Goal: Navigation & Orientation: Find specific page/section

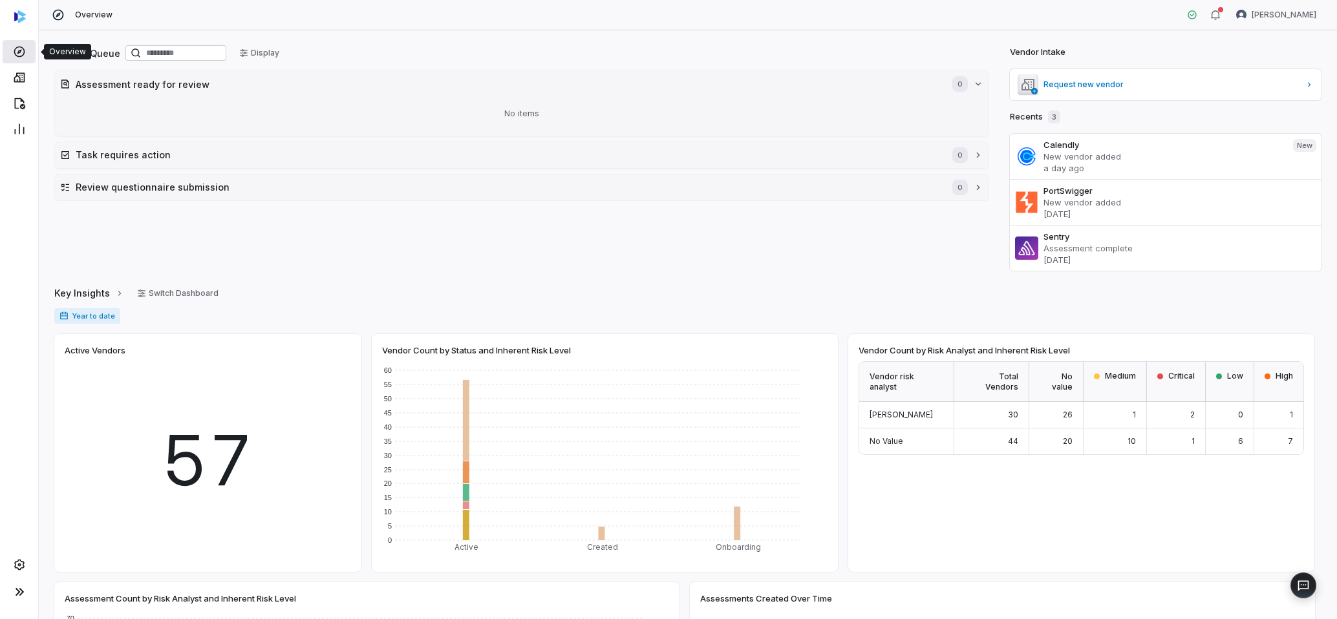
click at [13, 56] on icon at bounding box center [19, 51] width 13 height 13
click at [22, 84] on link at bounding box center [19, 77] width 33 height 23
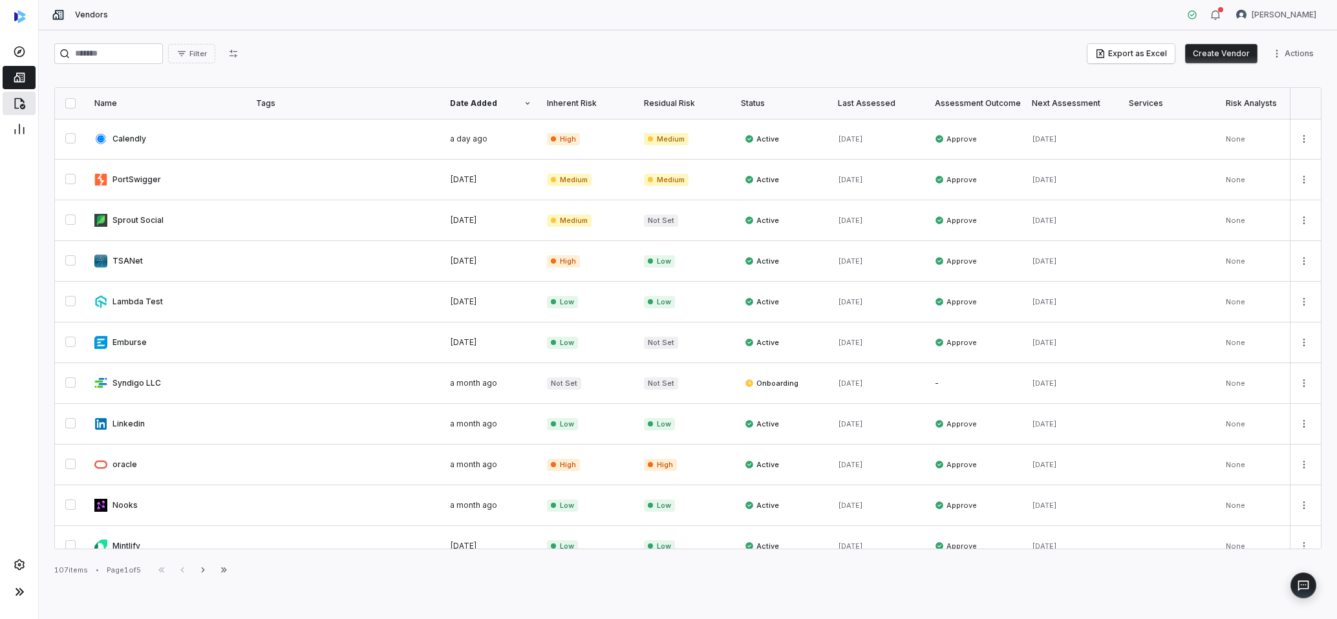
click at [22, 107] on icon at bounding box center [19, 103] width 13 height 13
